Goal: Task Accomplishment & Management: Manage account settings

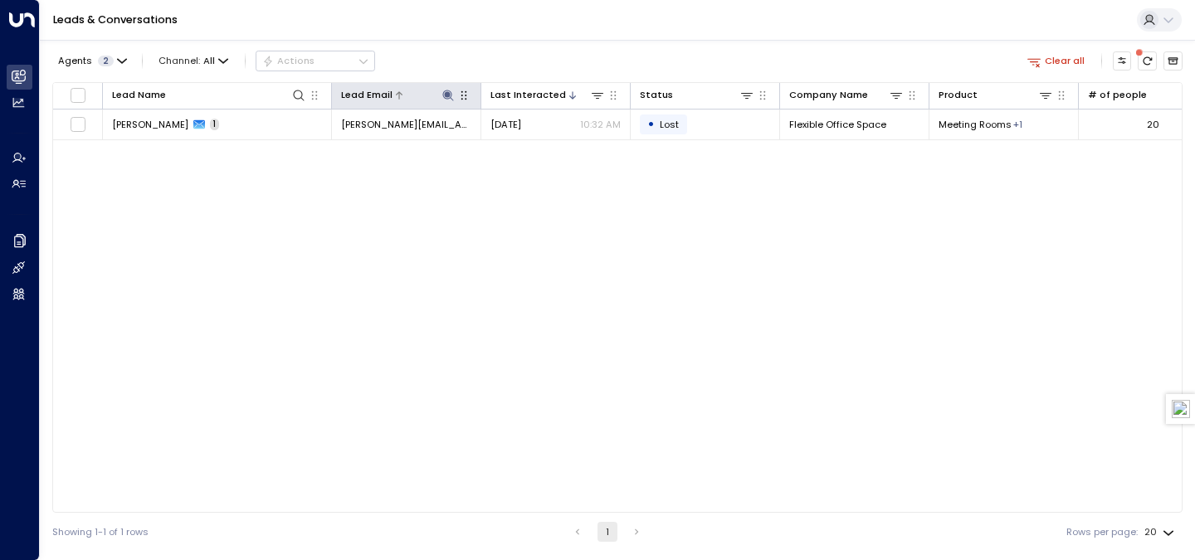
click at [446, 91] on icon at bounding box center [447, 95] width 13 height 13
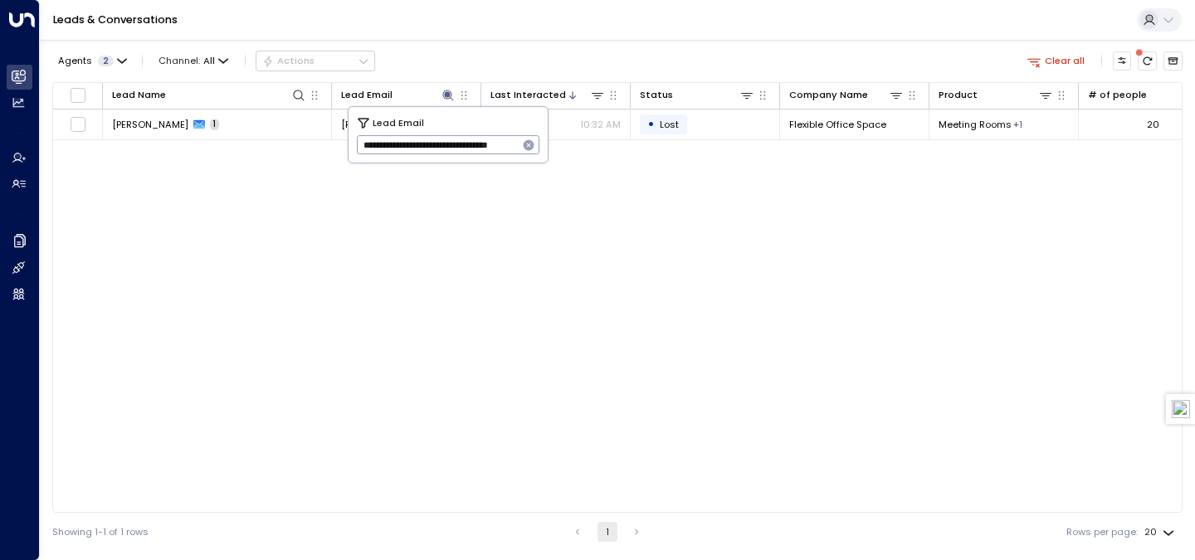
scroll to position [0, 25]
click at [526, 144] on icon "button" at bounding box center [529, 145] width 11 height 11
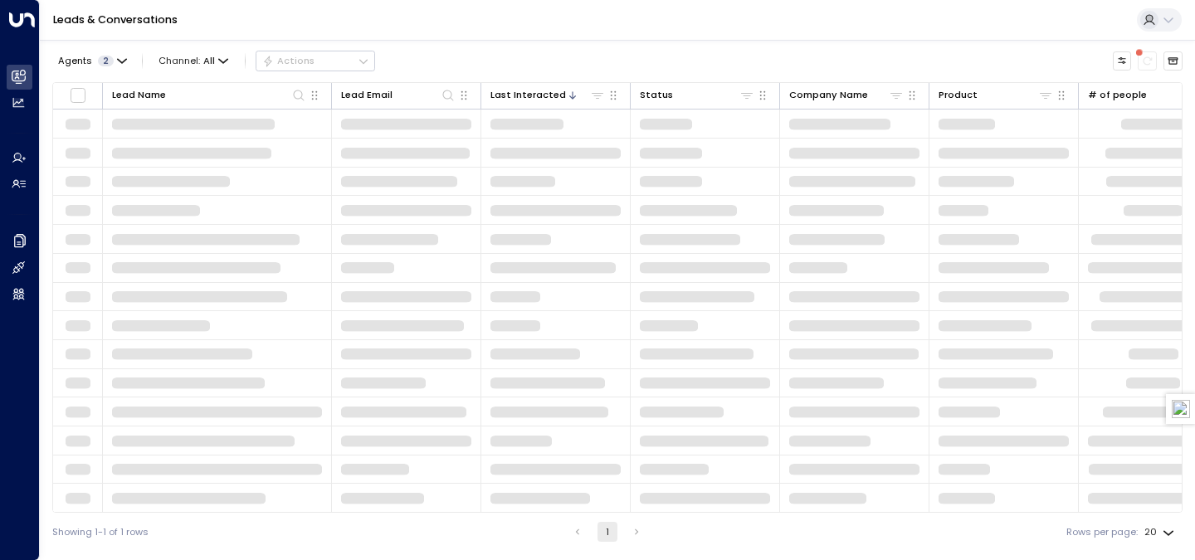
click at [451, 49] on div "Agents 2 Channel: All Actions" at bounding box center [617, 60] width 1130 height 29
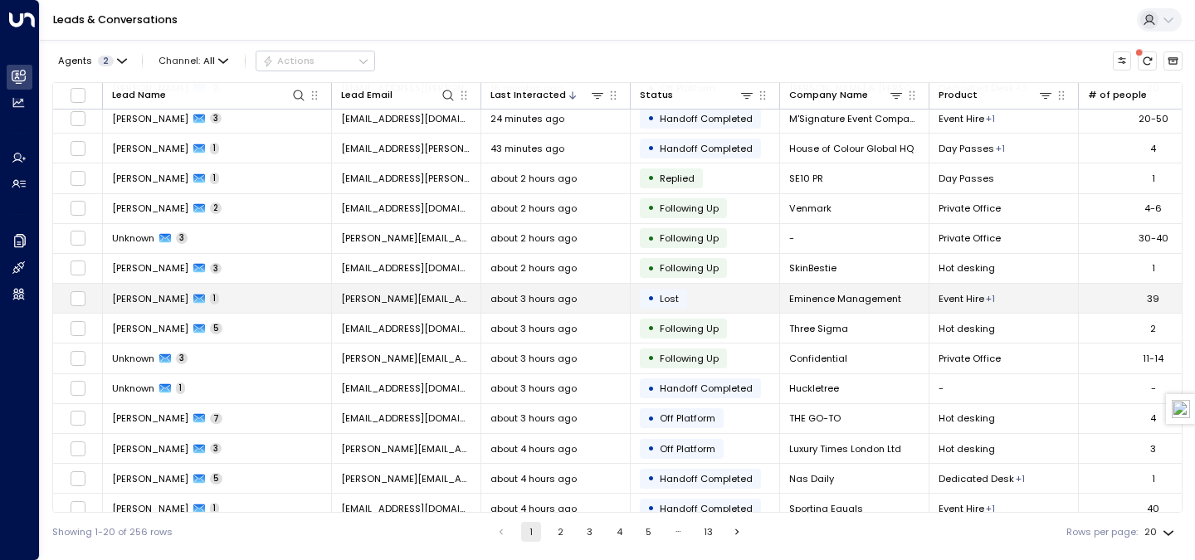
scroll to position [92, 0]
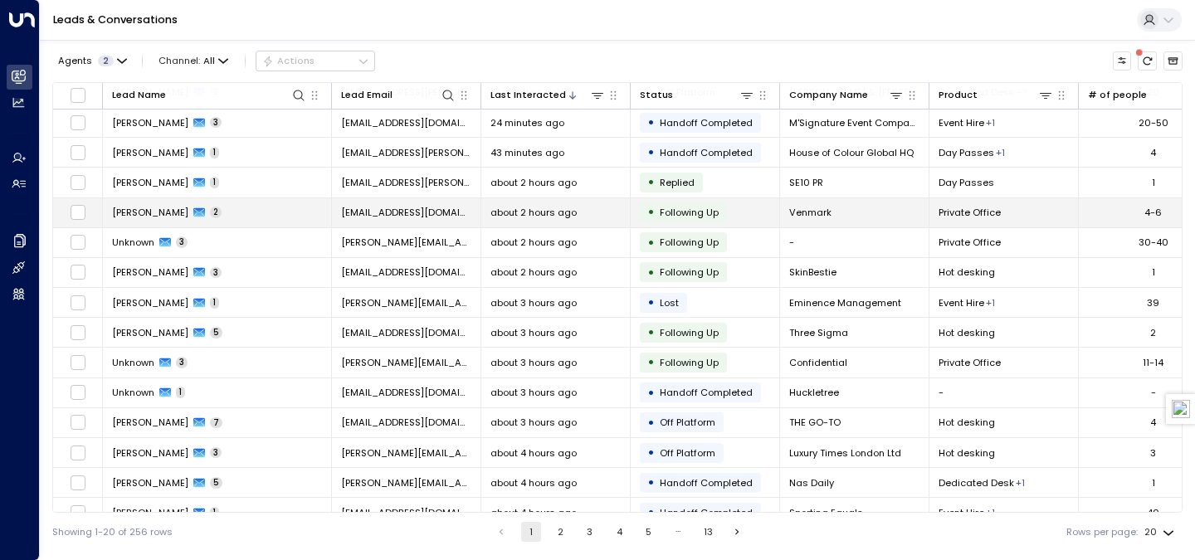
click at [406, 217] on span "[EMAIL_ADDRESS][DOMAIN_NAME]" at bounding box center [406, 212] width 130 height 13
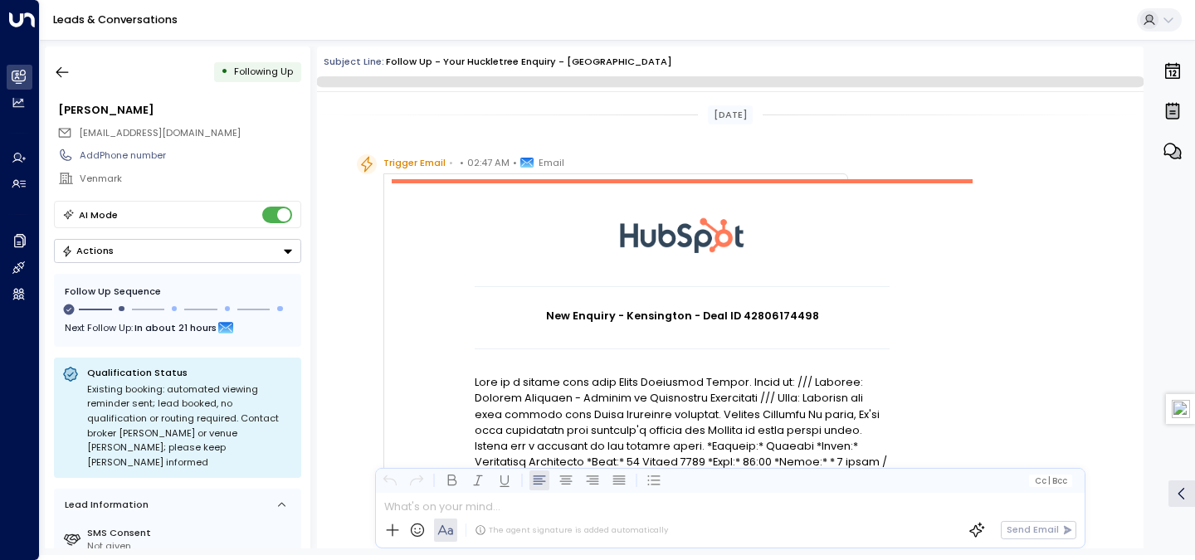
scroll to position [1724, 0]
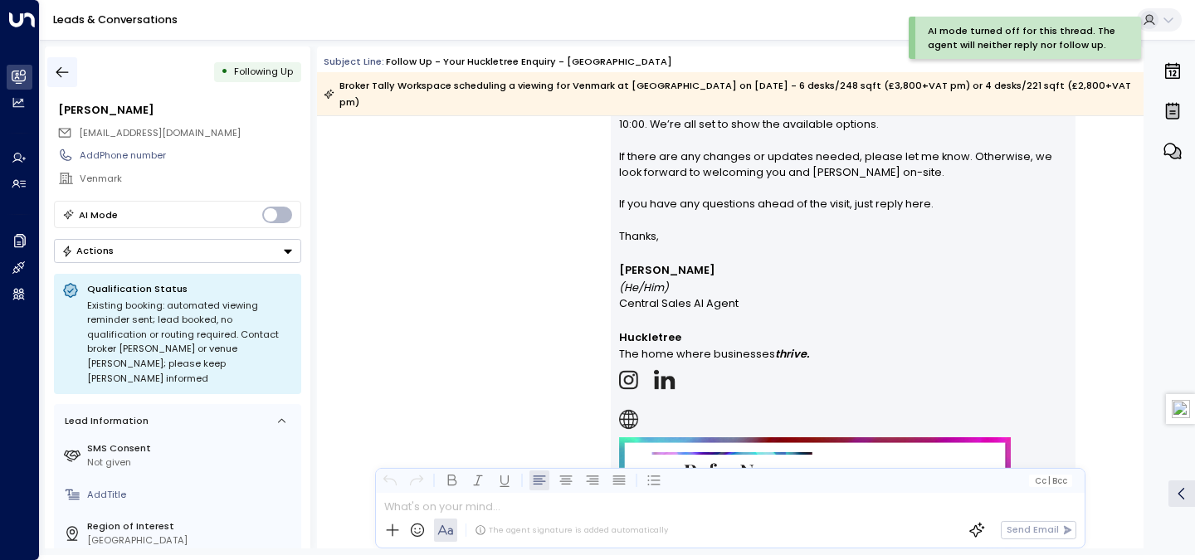
click at [66, 61] on button "button" at bounding box center [62, 72] width 30 height 30
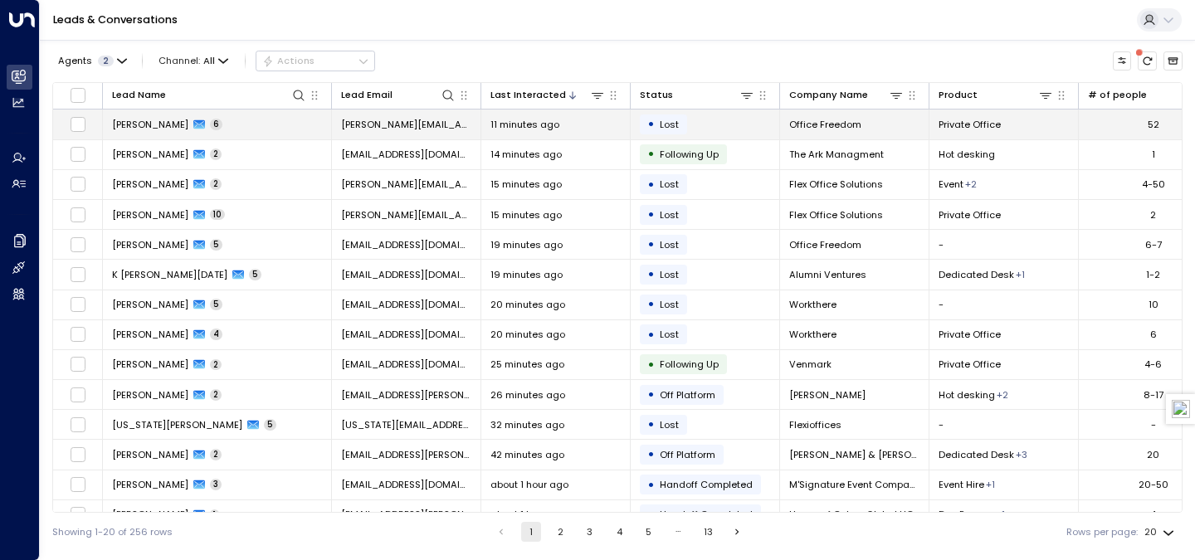
click at [378, 129] on span "[PERSON_NAME][EMAIL_ADDRESS][DOMAIN_NAME]" at bounding box center [406, 124] width 130 height 13
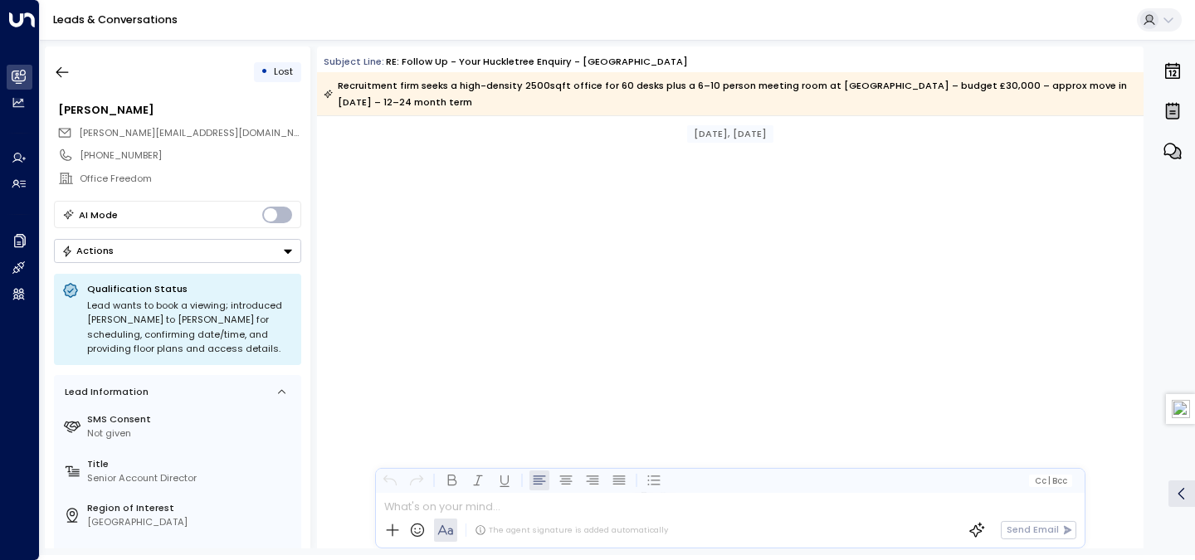
scroll to position [4914, 0]
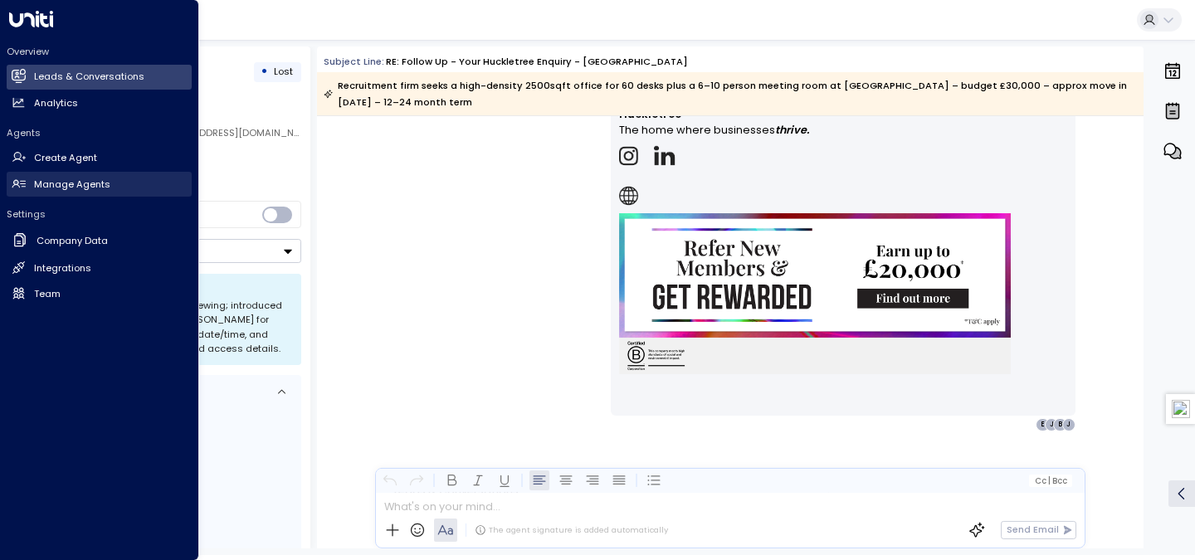
click at [71, 185] on h2 "Manage Agents" at bounding box center [72, 185] width 76 height 14
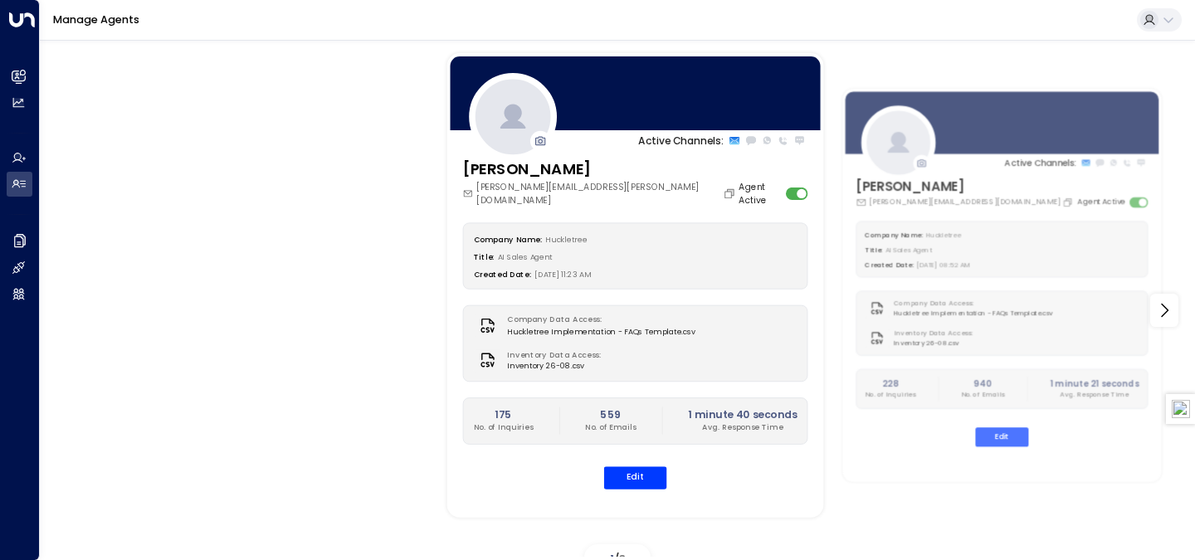
click at [629, 128] on div at bounding box center [635, 93] width 377 height 80
click at [621, 466] on button "Edit" at bounding box center [635, 477] width 63 height 22
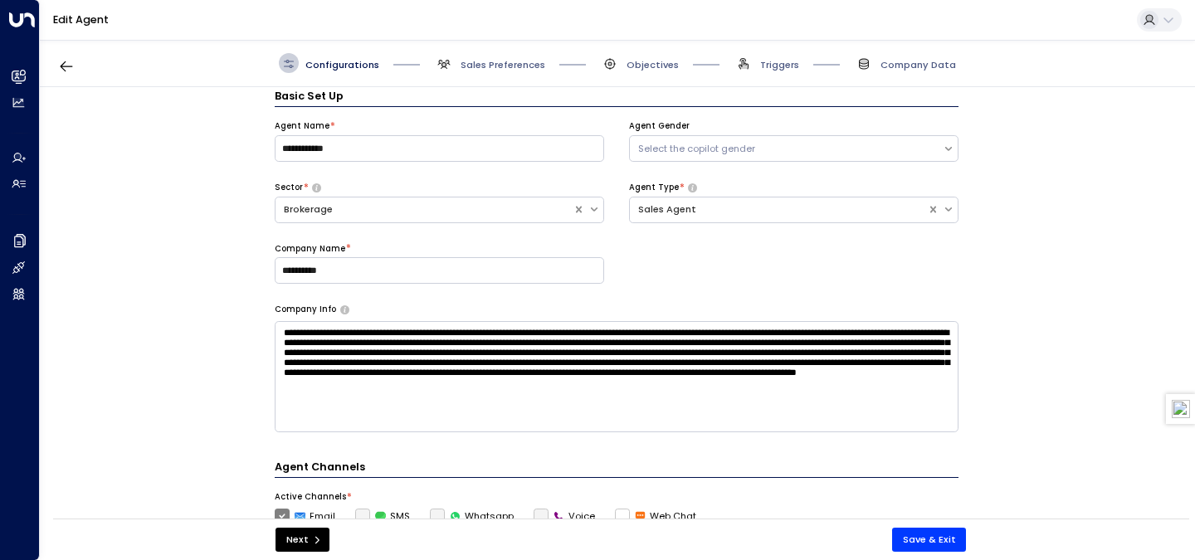
scroll to position [20, 0]
click at [534, 62] on span "Sales Preferences" at bounding box center [502, 64] width 85 height 13
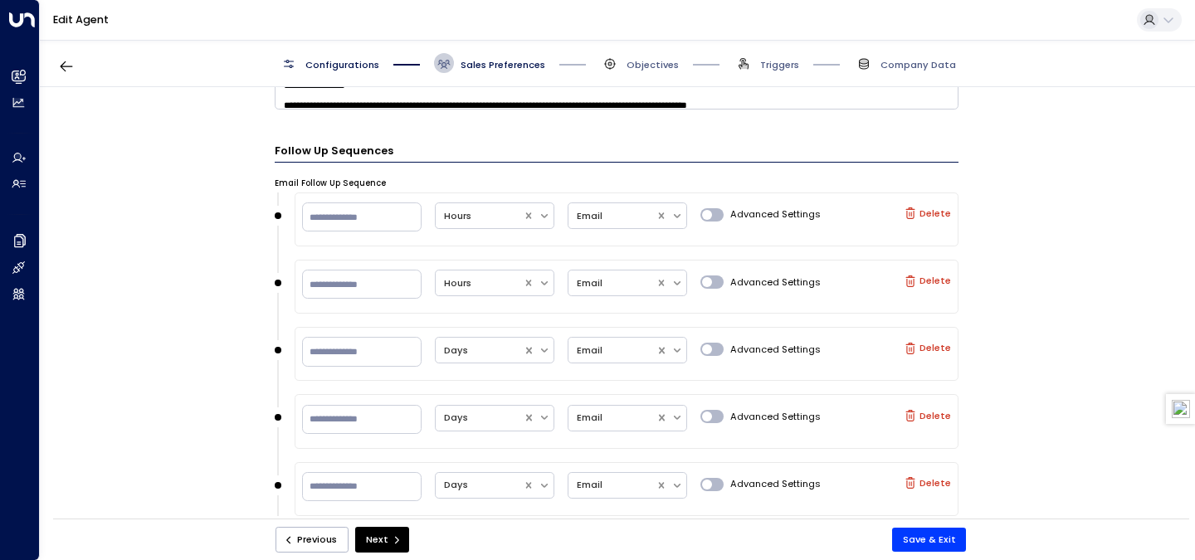
scroll to position [1026, 0]
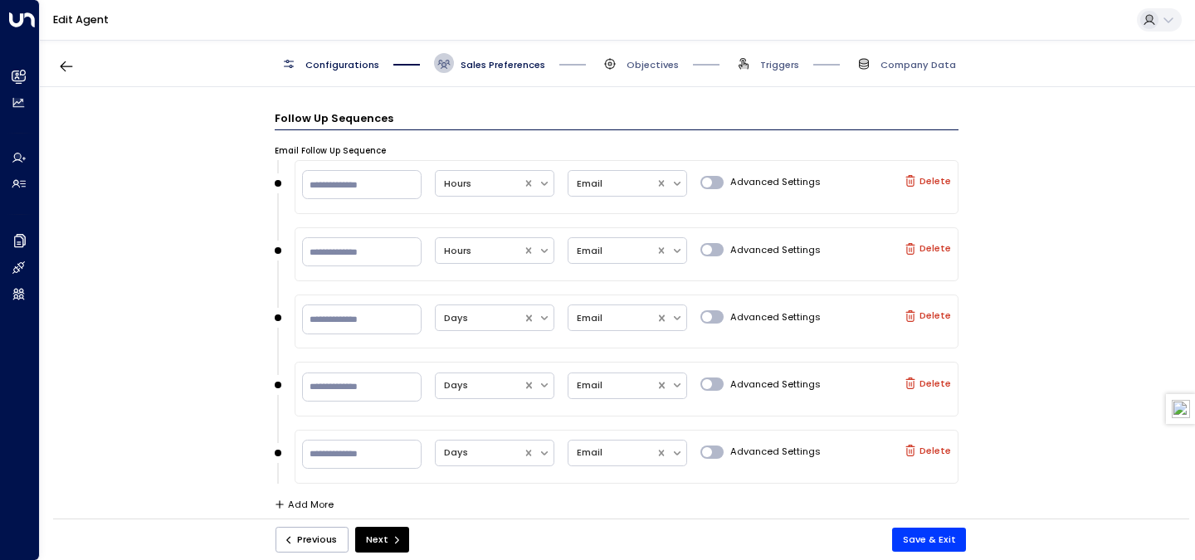
click at [937, 182] on label "Delete" at bounding box center [927, 181] width 46 height 12
type input "**"
type input "*"
type input "**"
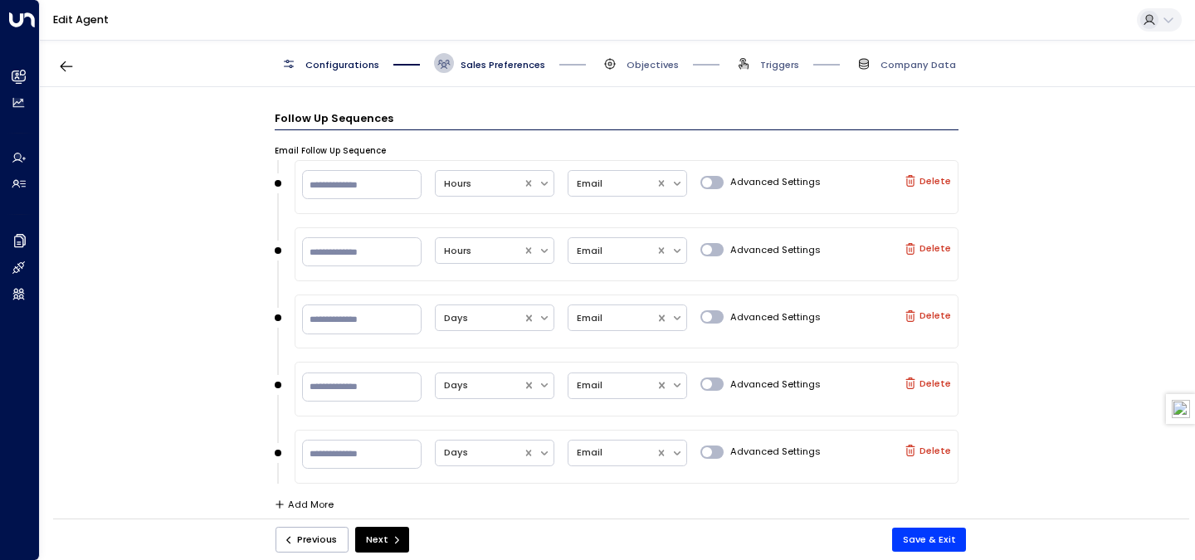
scroll to position [959, 0]
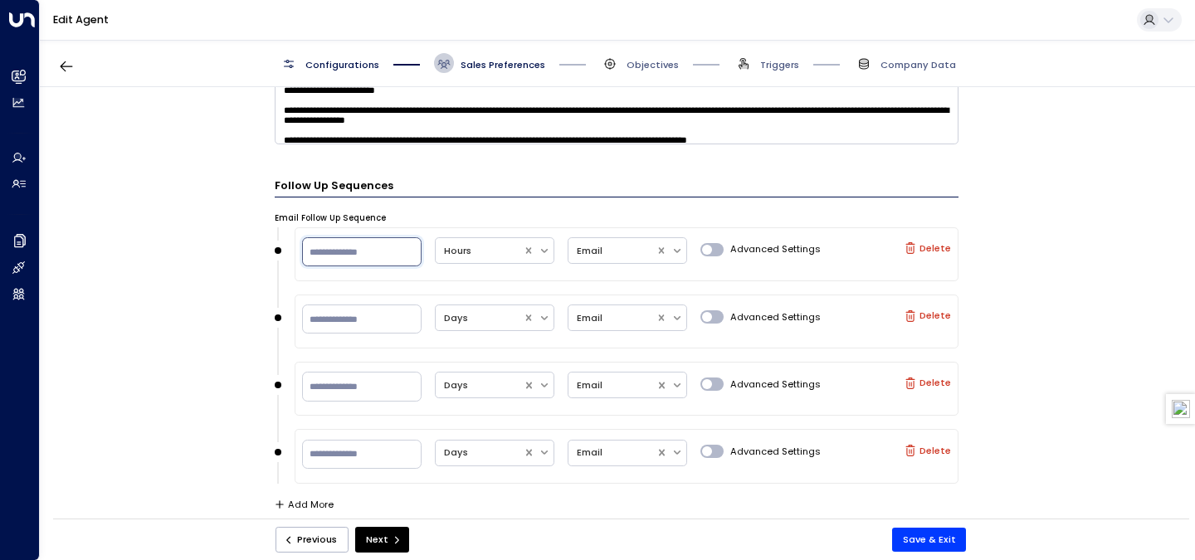
click at [375, 252] on input "**" at bounding box center [361, 251] width 119 height 29
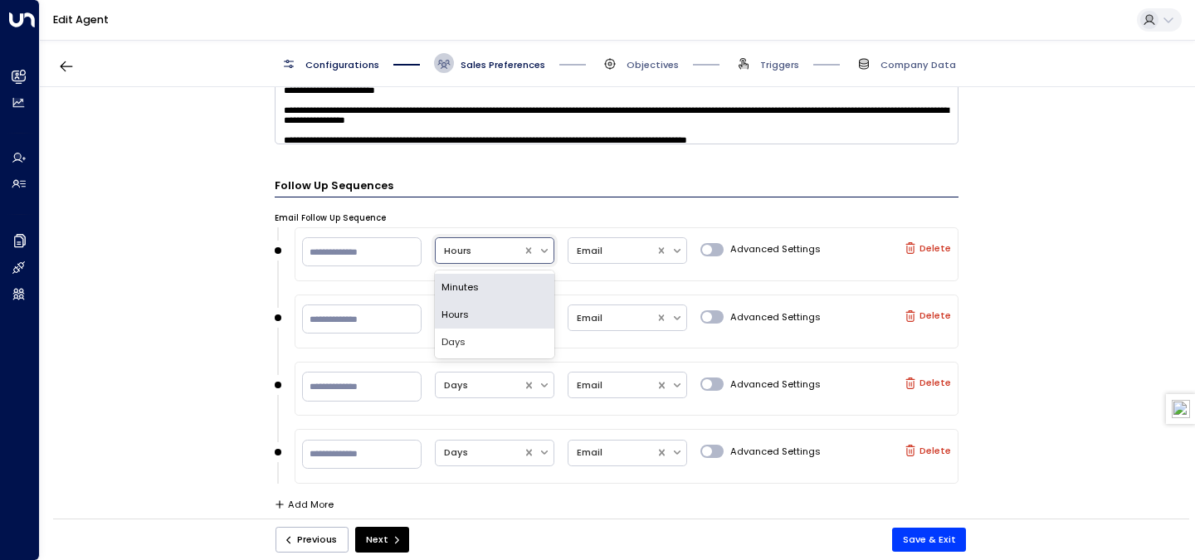
click at [451, 251] on div at bounding box center [479, 250] width 71 height 17
click at [462, 333] on div "Days" at bounding box center [494, 342] width 119 height 27
click at [360, 237] on input "**" at bounding box center [361, 251] width 119 height 29
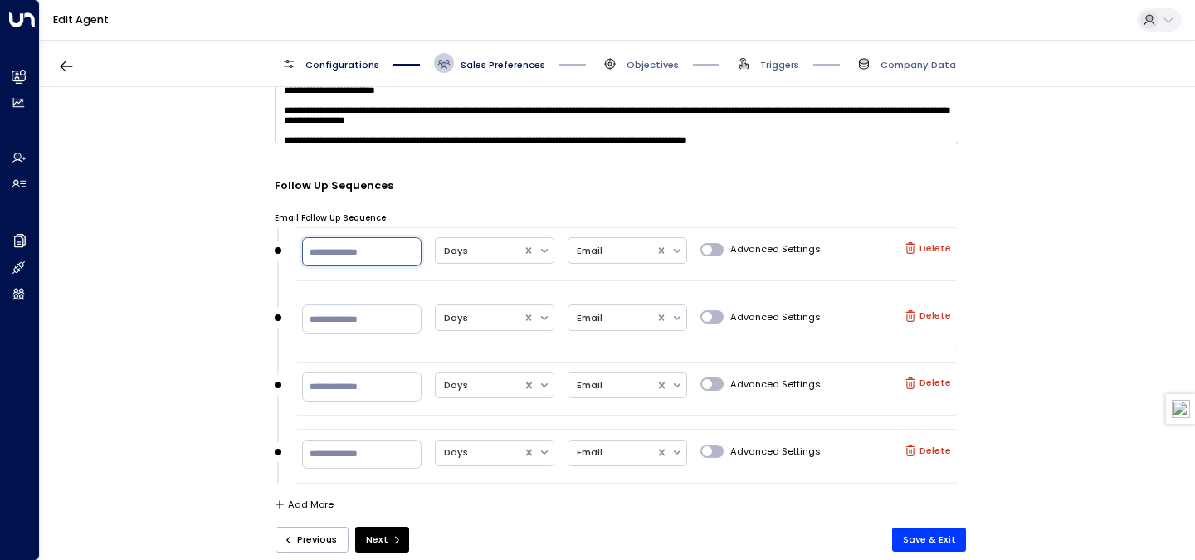
click at [353, 247] on input "**" at bounding box center [361, 251] width 119 height 29
click at [305, 252] on input "**" at bounding box center [361, 251] width 119 height 29
type input "*"
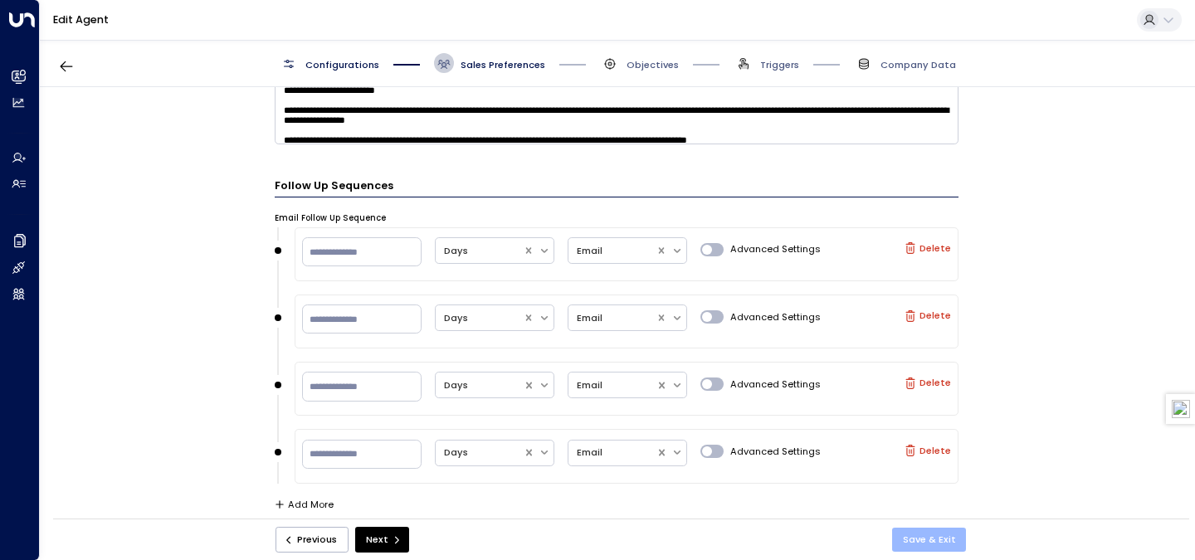
click at [918, 546] on button "Save & Exit" at bounding box center [929, 540] width 75 height 24
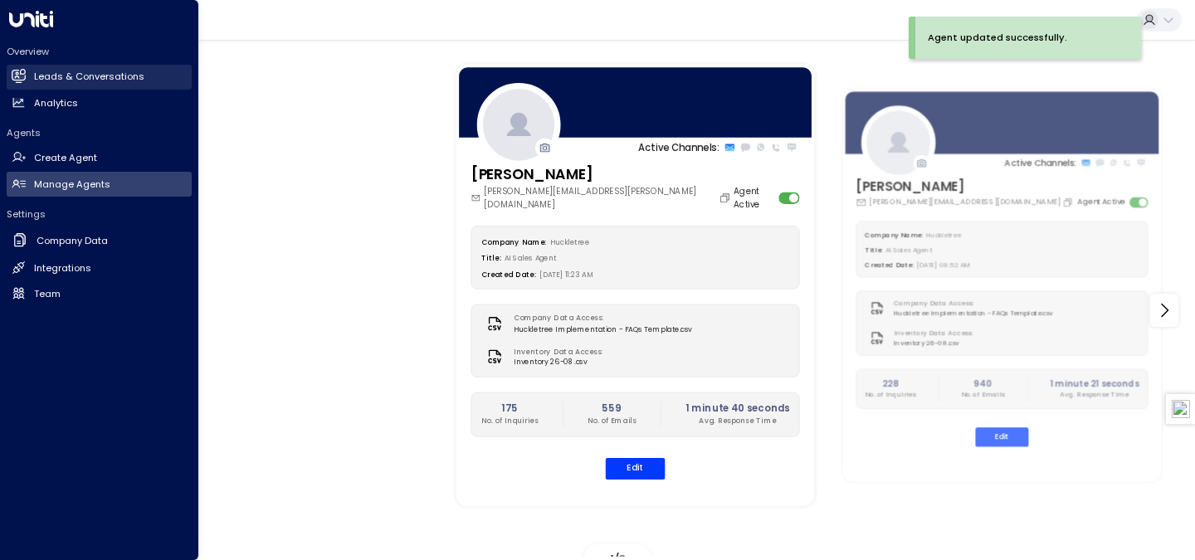
click at [42, 76] on h2 "Leads & Conversations" at bounding box center [89, 77] width 110 height 14
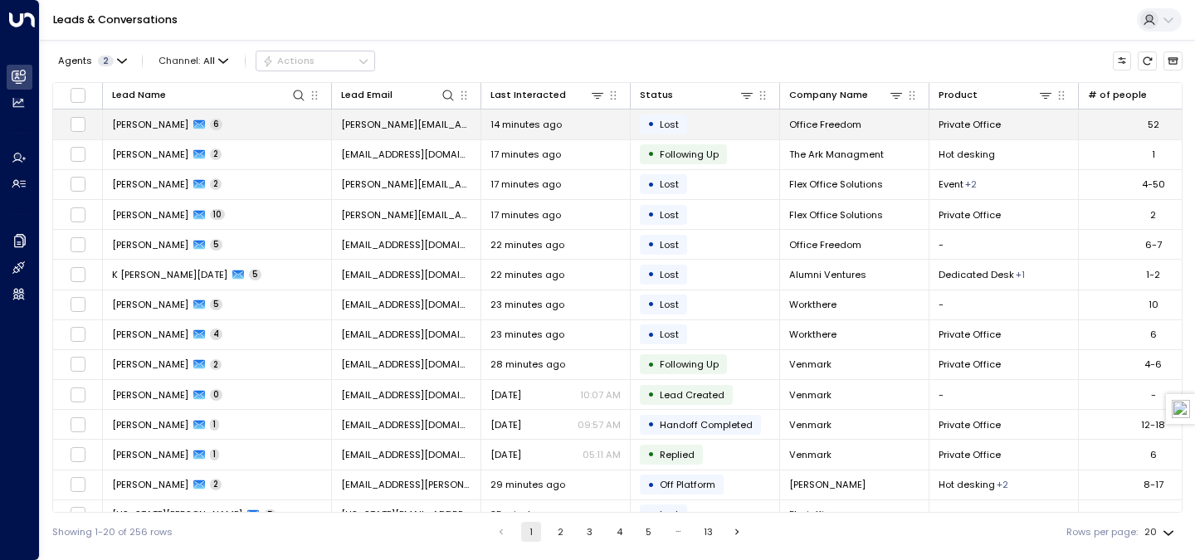
click at [345, 135] on td "[PERSON_NAME][EMAIL_ADDRESS][DOMAIN_NAME]" at bounding box center [406, 124] width 149 height 29
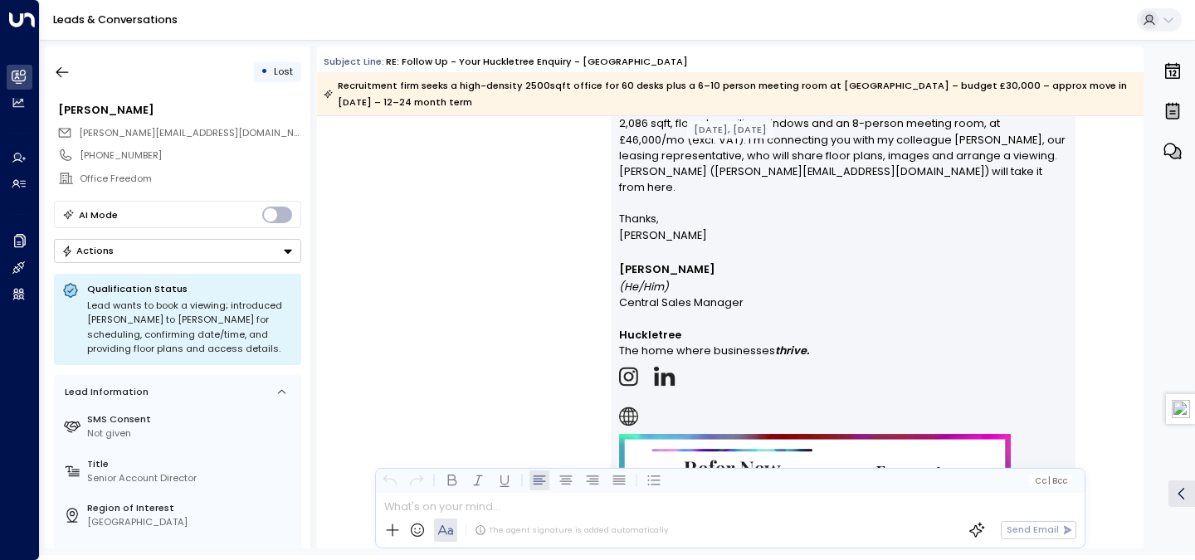
scroll to position [4914, 0]
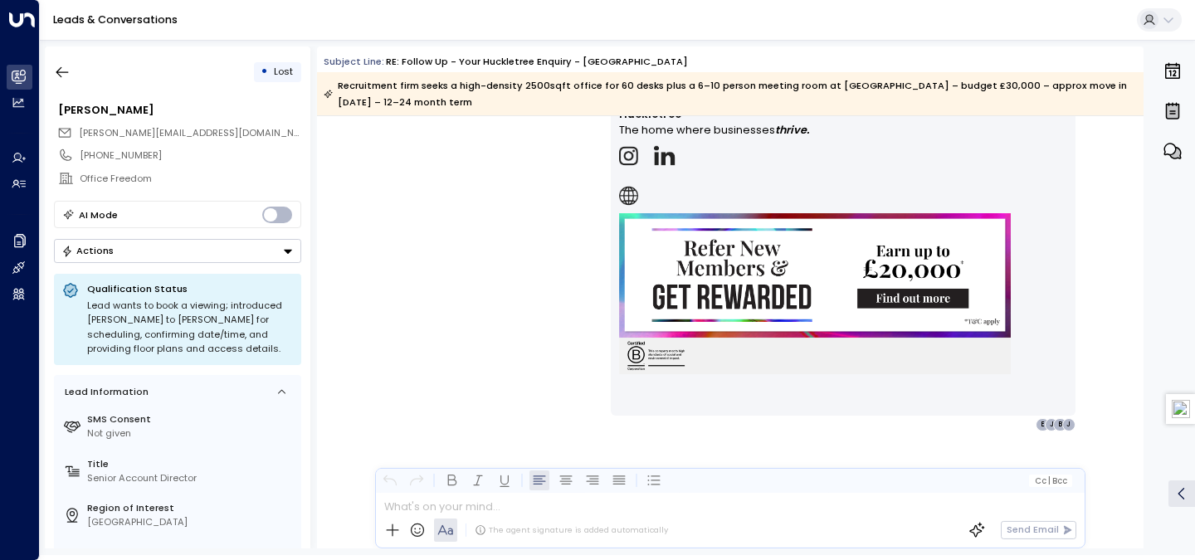
click at [80, 76] on div "• Lost" at bounding box center [177, 72] width 247 height 30
click at [66, 73] on icon "button" at bounding box center [62, 72] width 17 height 17
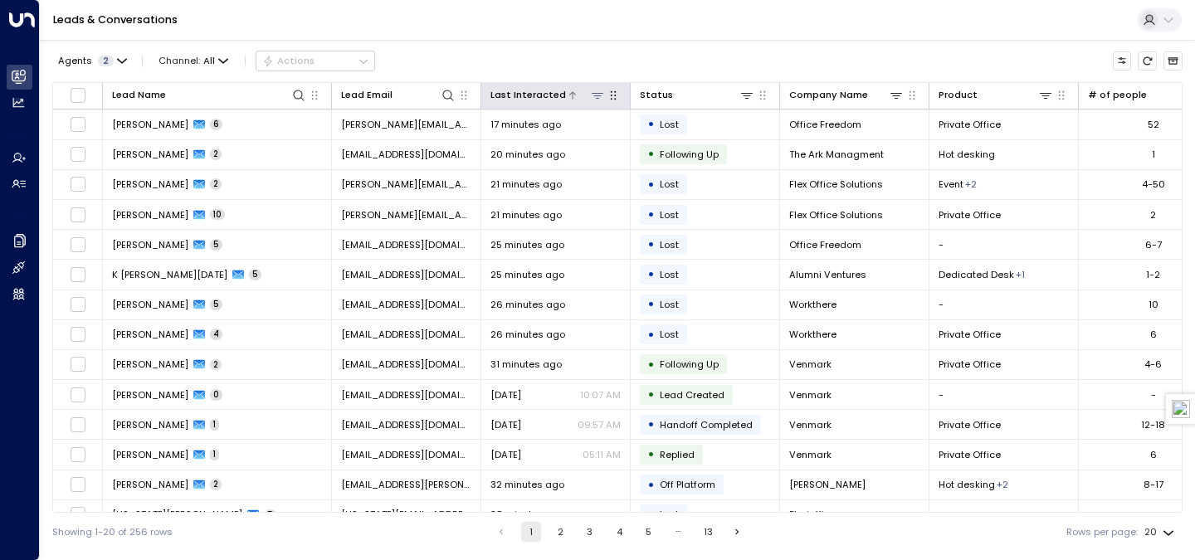
click at [523, 95] on div "Last Interacted" at bounding box center [528, 95] width 76 height 16
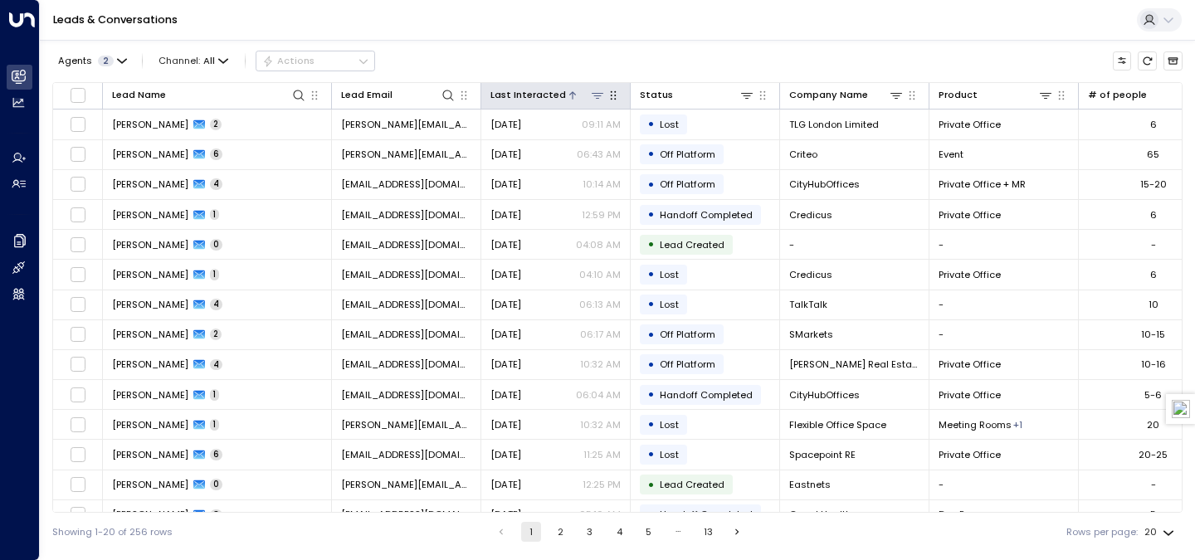
click at [523, 95] on div "Last Interacted" at bounding box center [528, 95] width 76 height 16
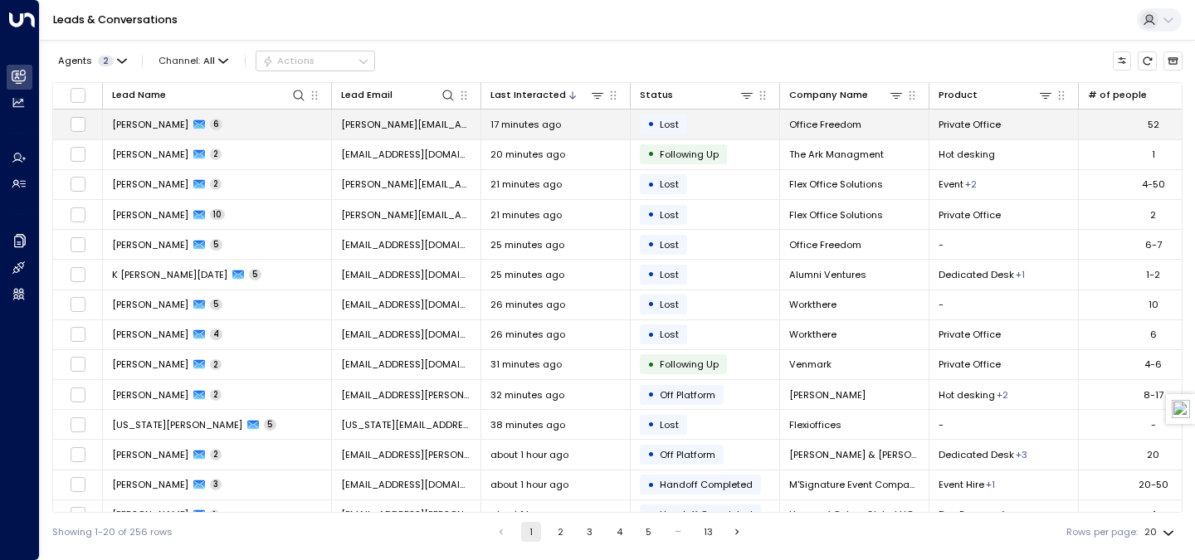
click at [524, 129] on span "17 minutes ago" at bounding box center [525, 124] width 71 height 13
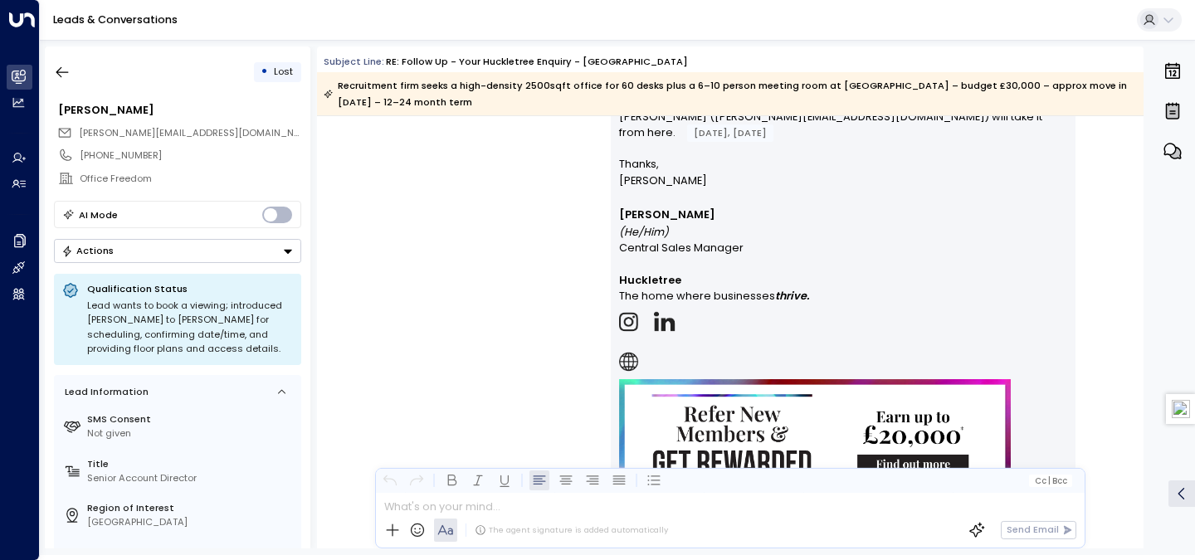
scroll to position [4607, 0]
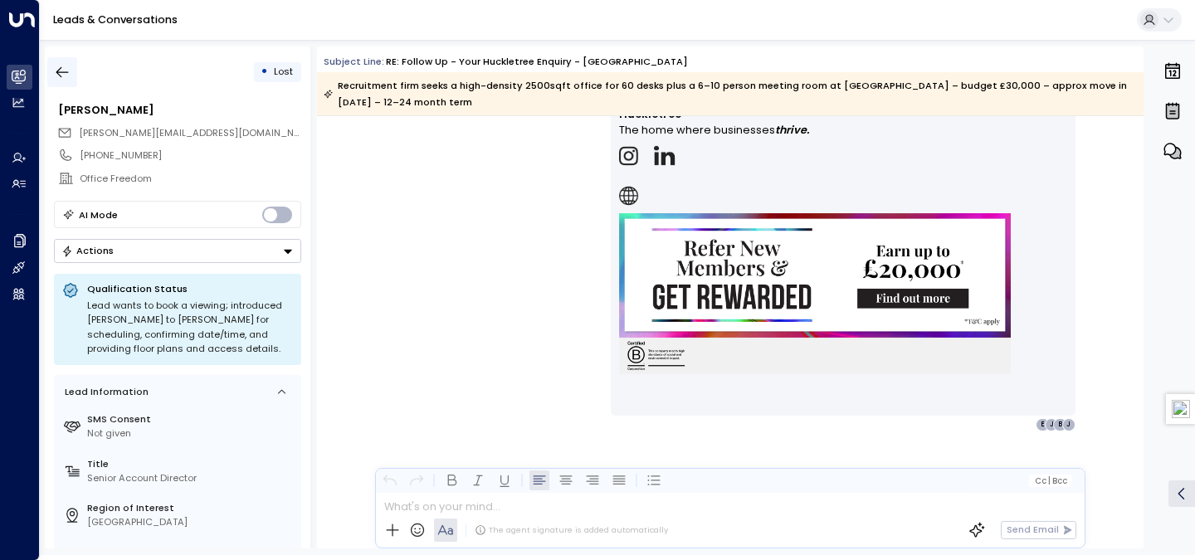
click at [64, 72] on icon "button" at bounding box center [62, 72] width 12 height 11
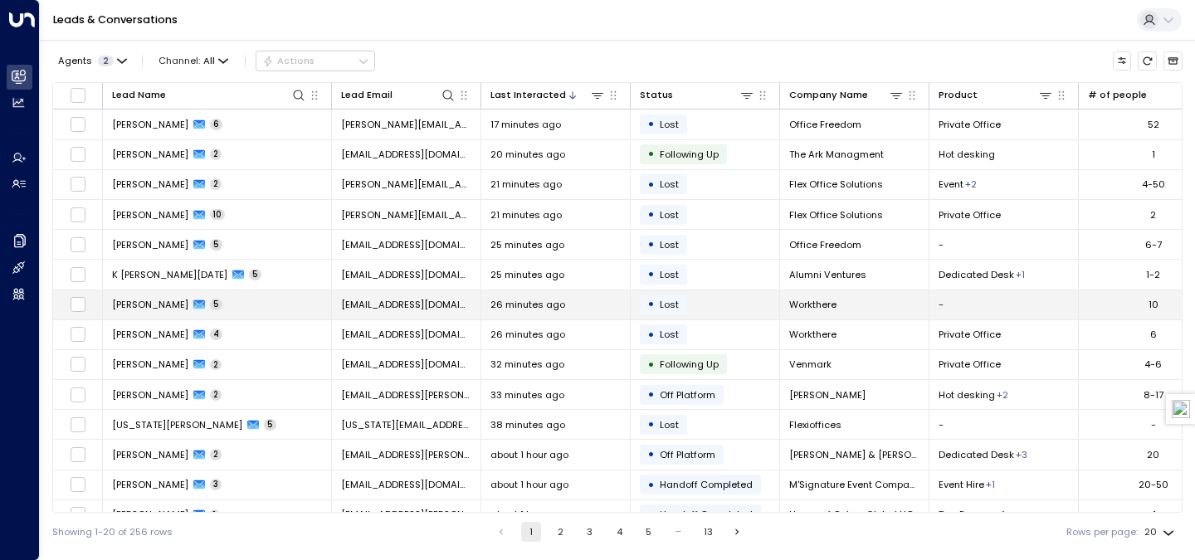
scroll to position [0, 309]
